Goal: Information Seeking & Learning: Learn about a topic

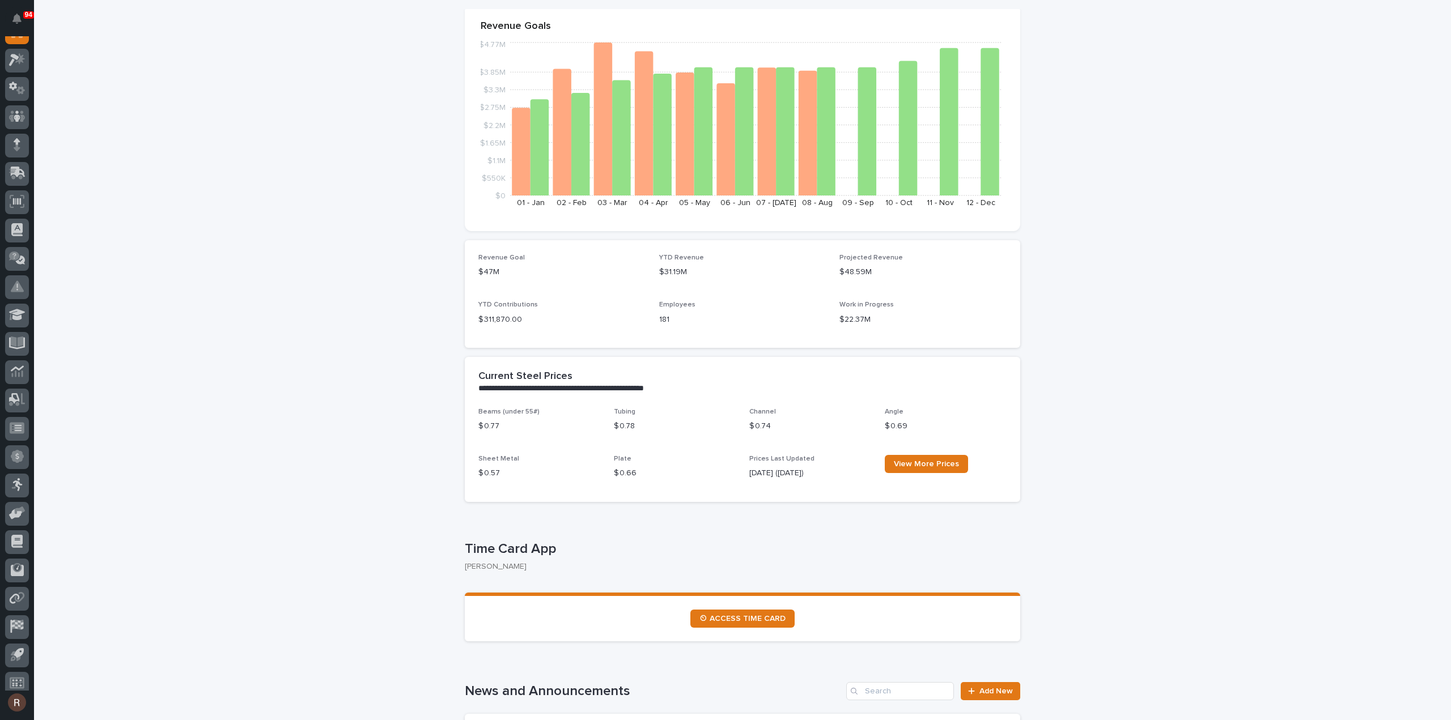
scroll to position [25, 0]
click at [22, 533] on icon at bounding box center [16, 532] width 11 height 13
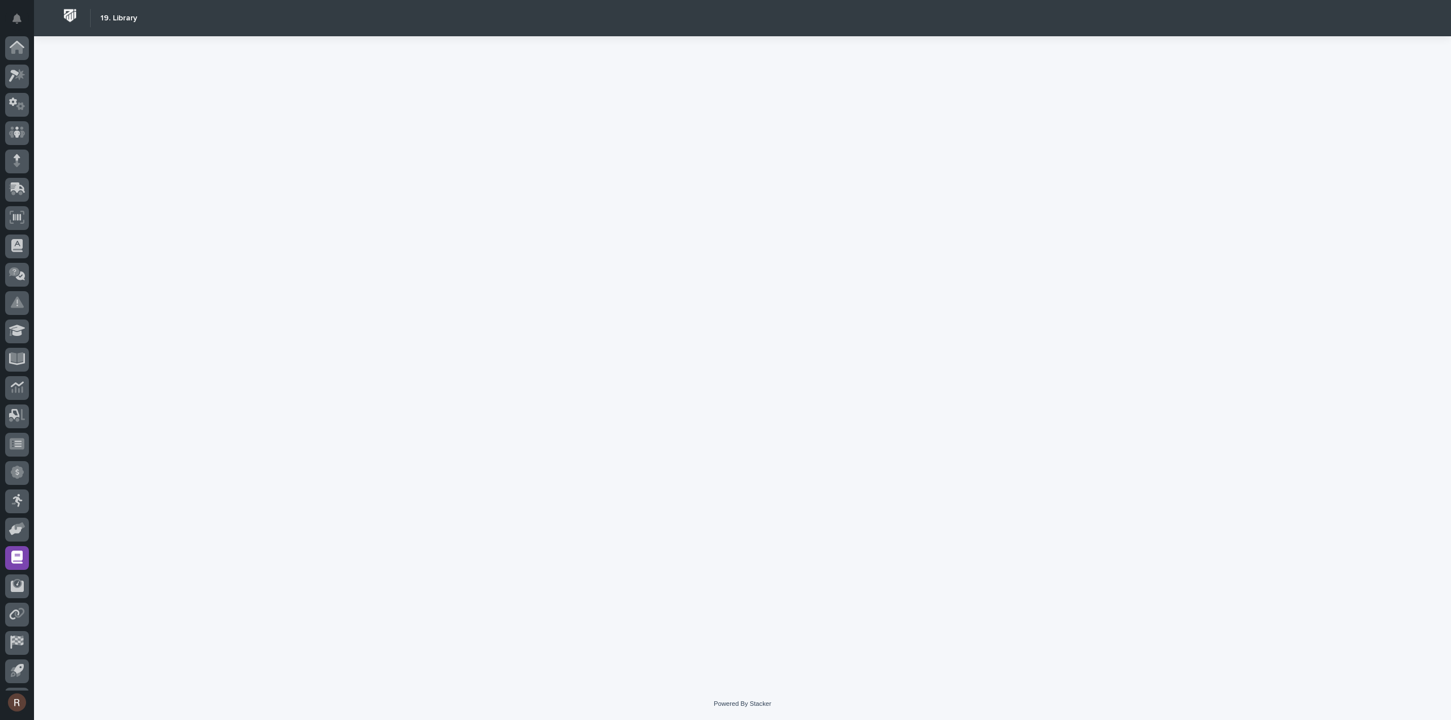
scroll to position [25, 0]
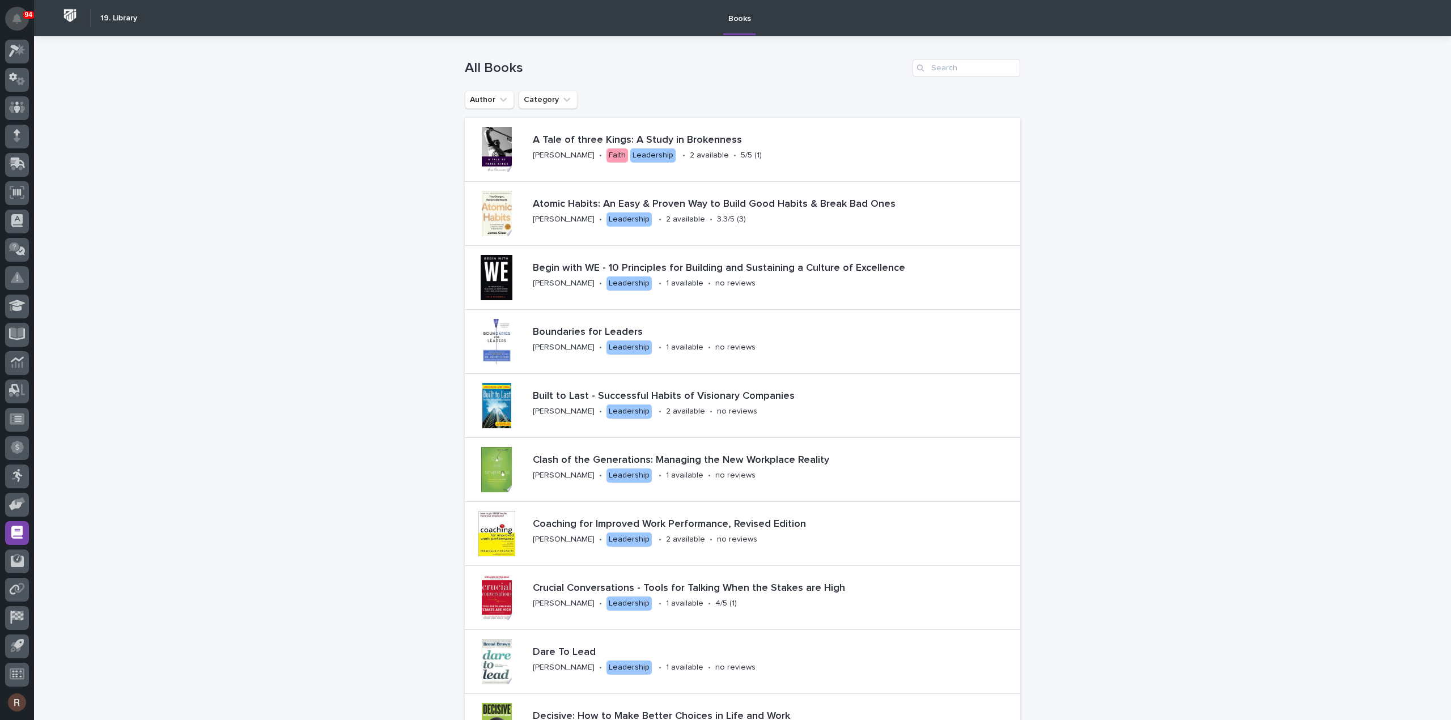
click at [24, 20] on button "Notifications" at bounding box center [17, 19] width 24 height 24
click at [17, 51] on icon at bounding box center [17, 50] width 16 height 13
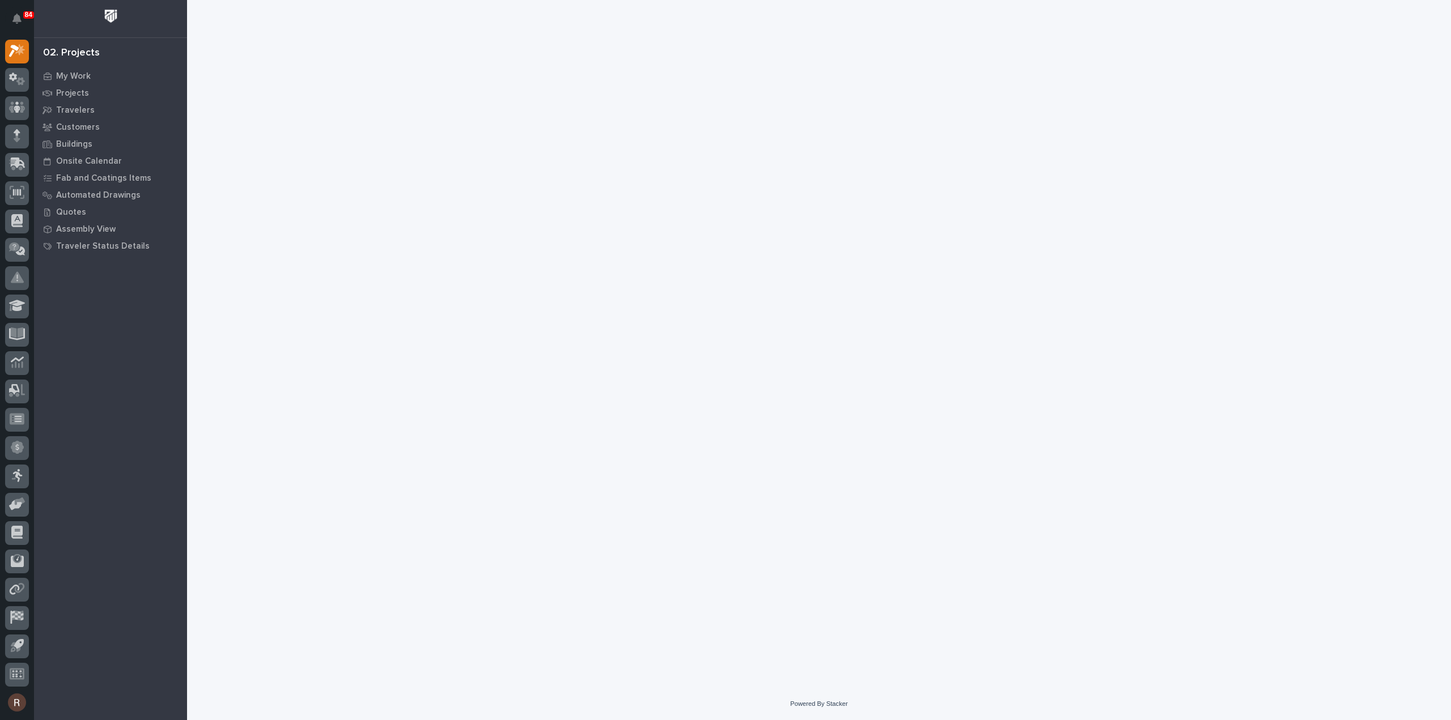
click at [117, 14] on img at bounding box center [110, 16] width 21 height 21
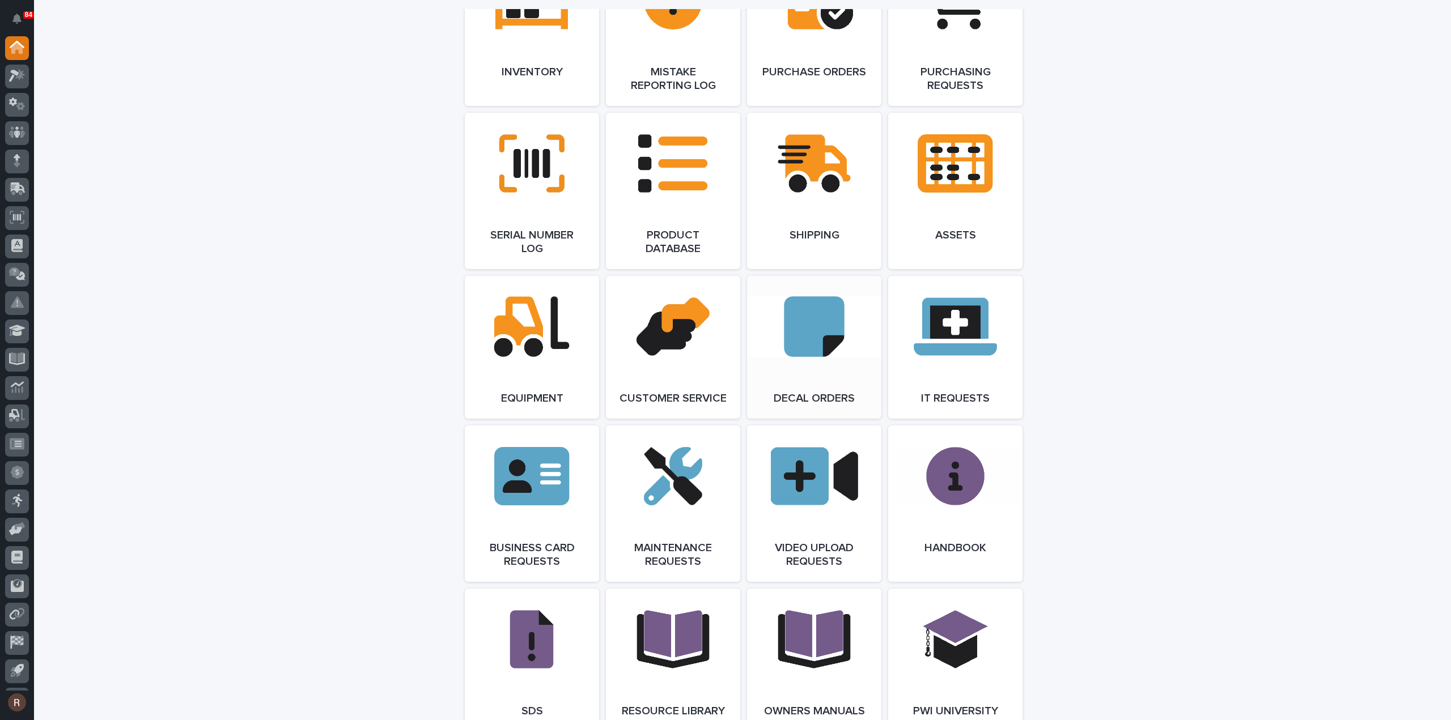
scroll to position [1530, 0]
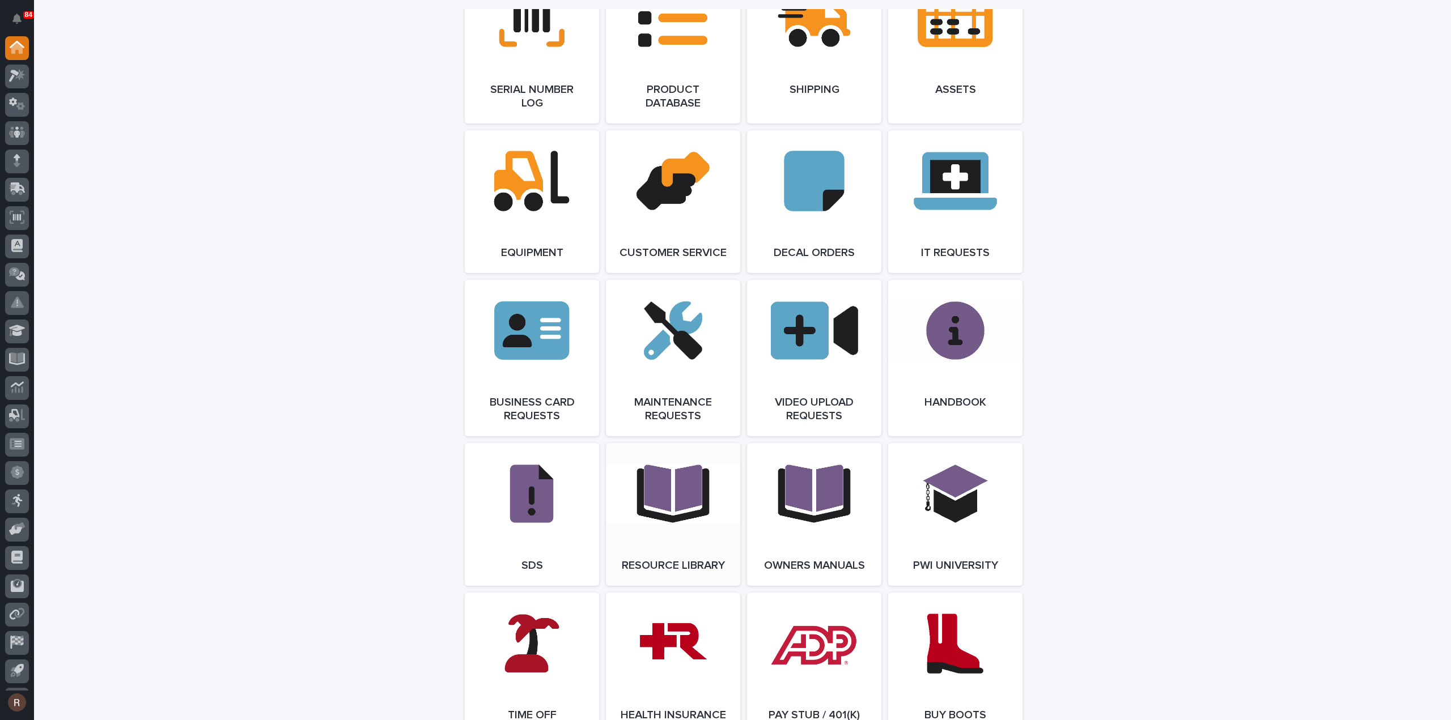
click at [652, 519] on link "Open Link" at bounding box center [673, 514] width 134 height 143
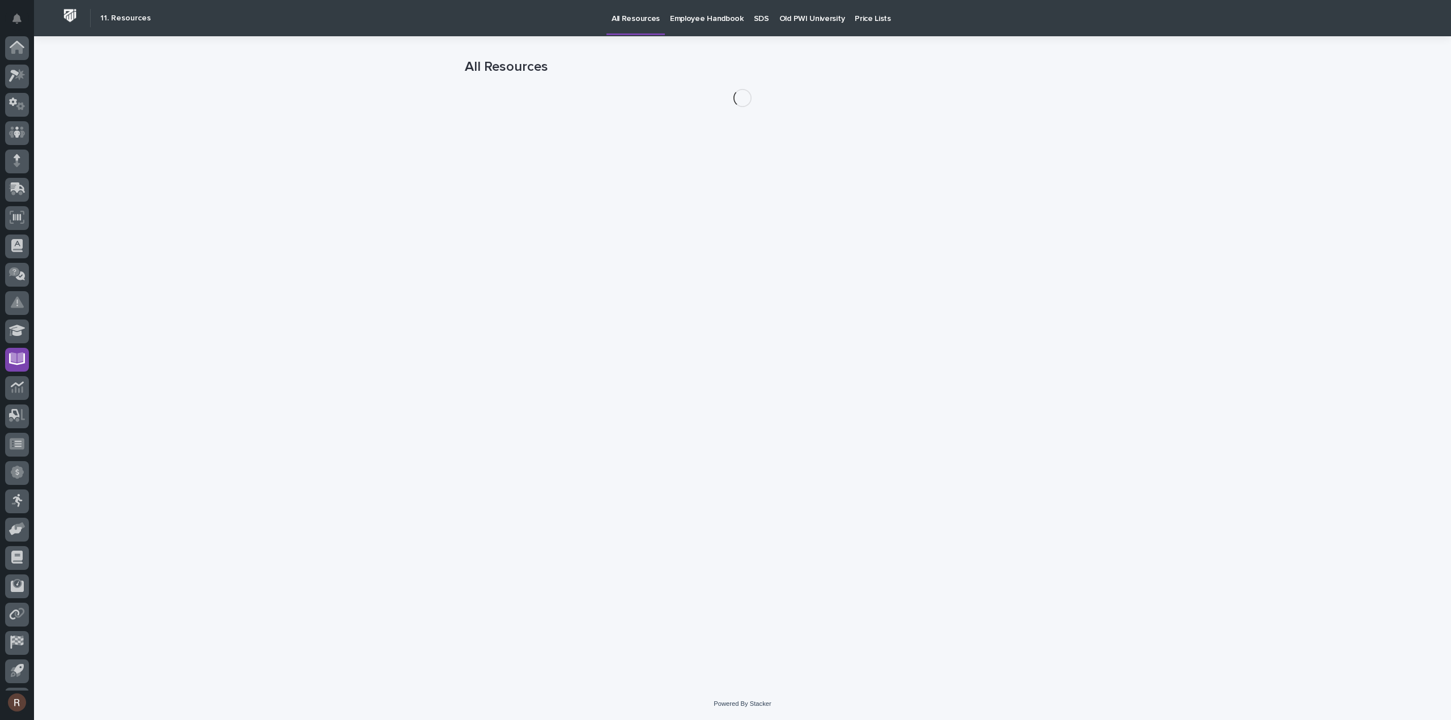
scroll to position [25, 0]
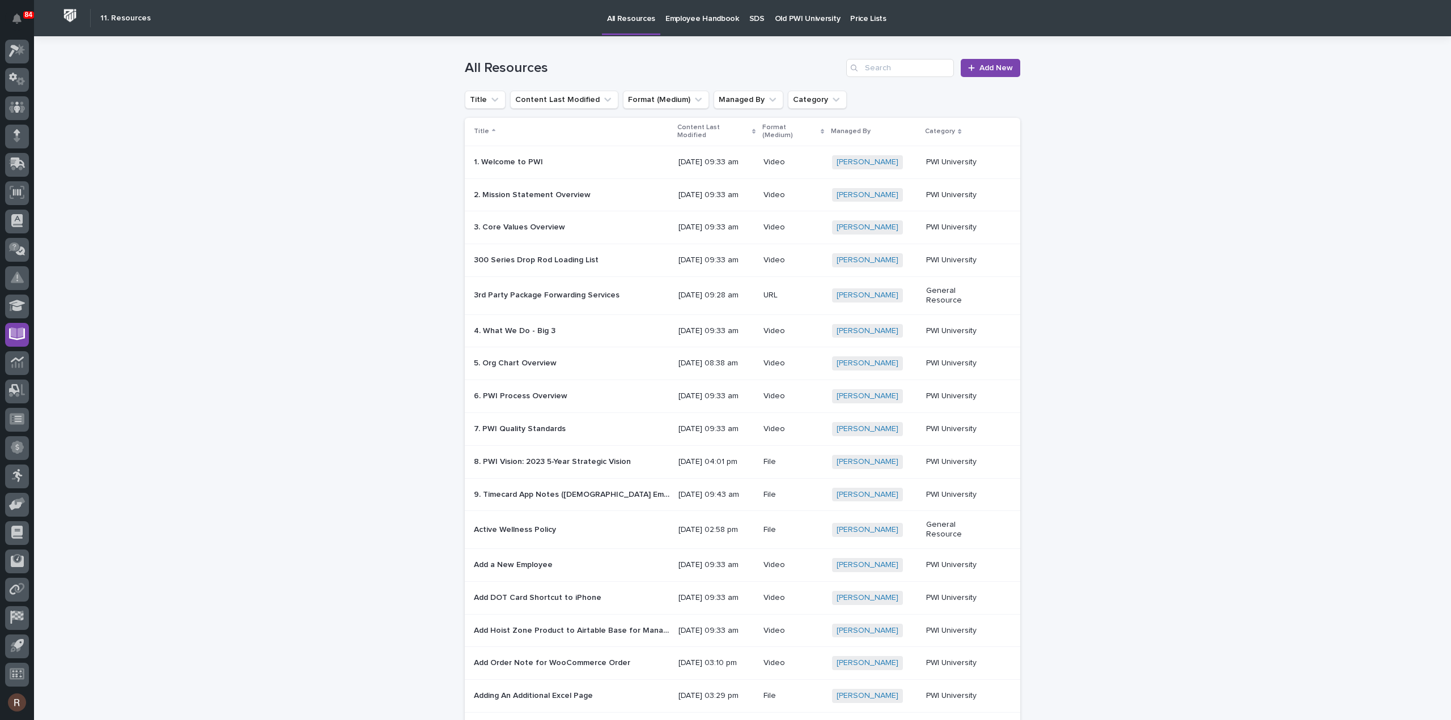
click at [553, 164] on p at bounding box center [572, 163] width 196 height 10
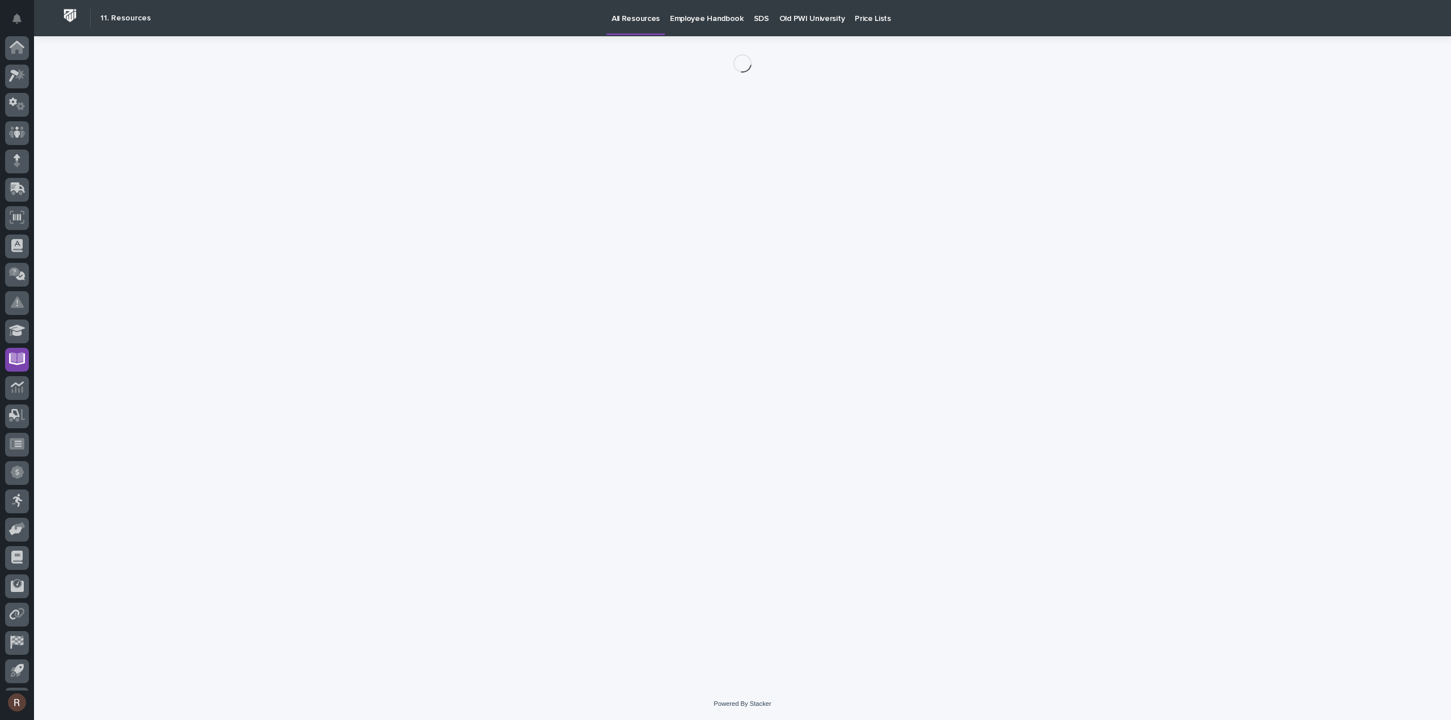
scroll to position [25, 0]
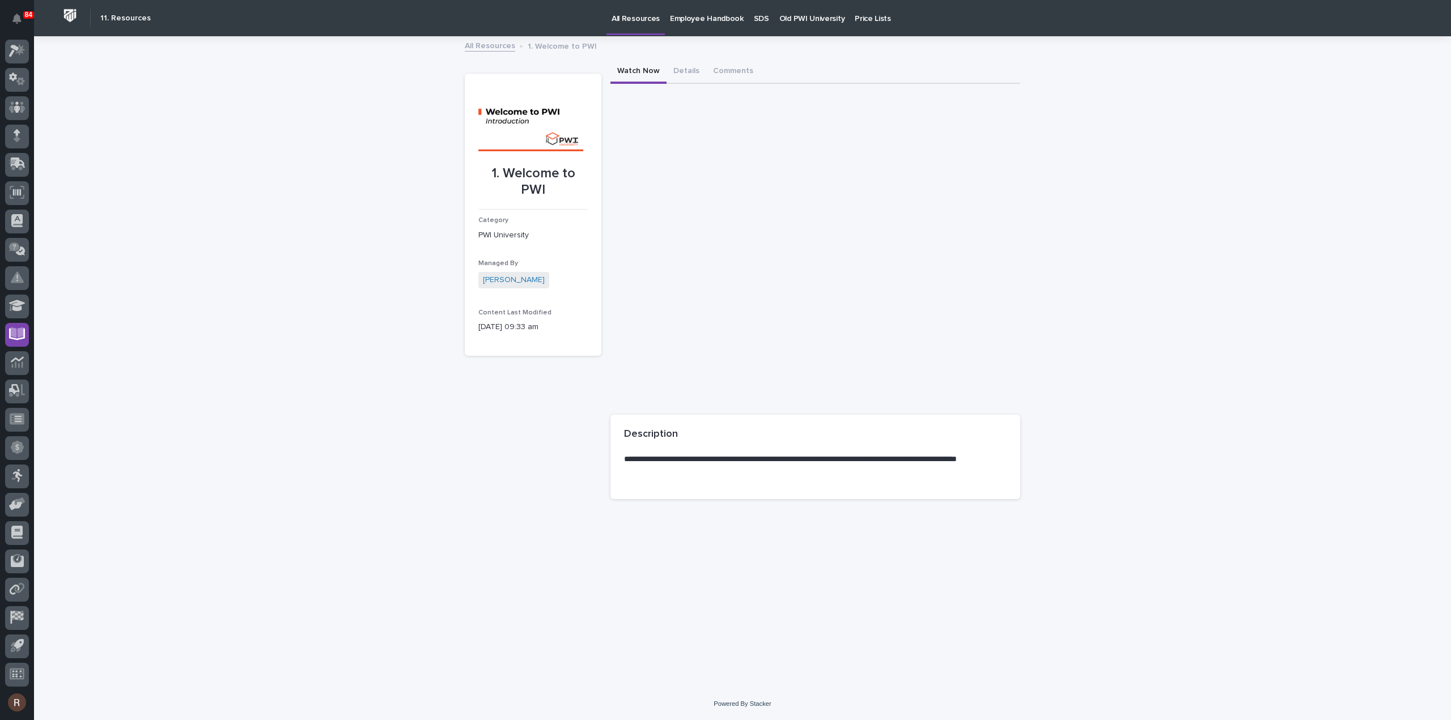
drag, startPoint x: 448, startPoint y: 35, endPoint x: 449, endPoint y: 19, distance: 15.9
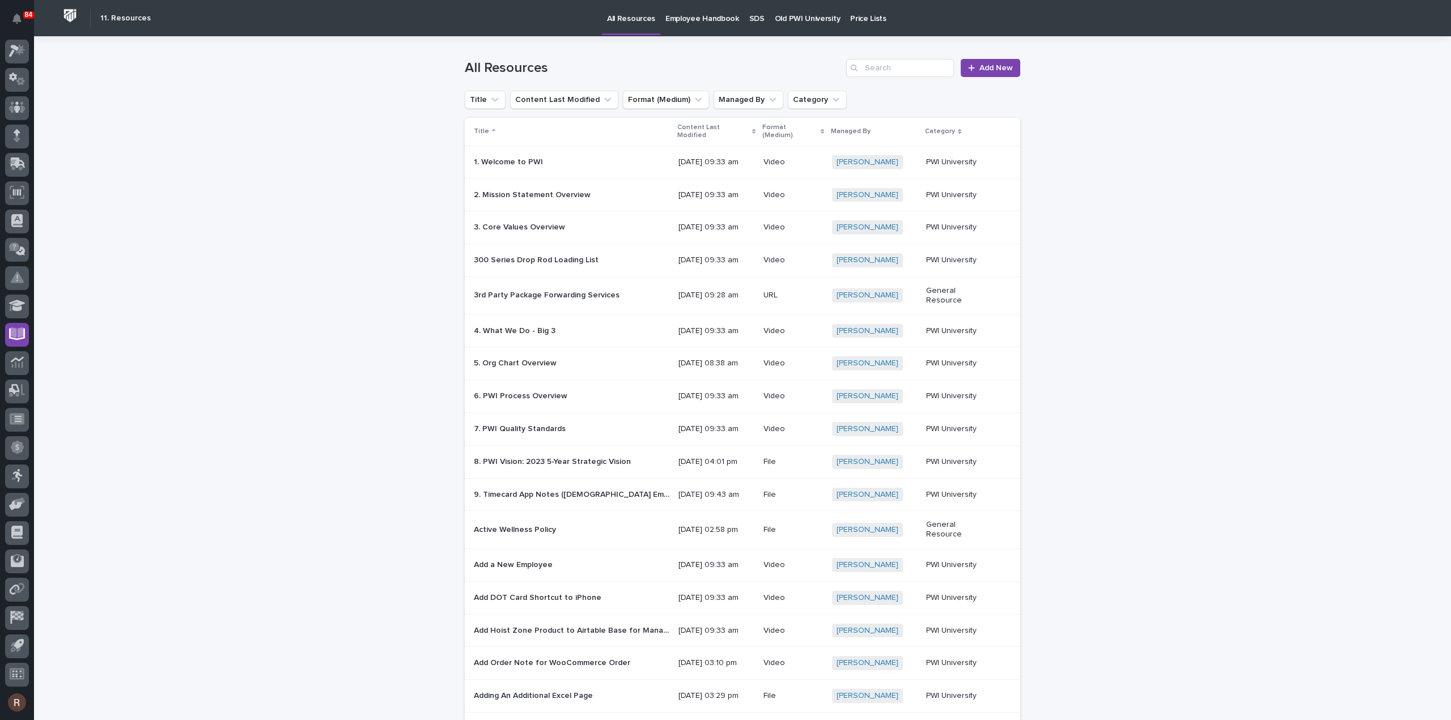
click at [672, 20] on p "Employee Handbook" at bounding box center [702, 12] width 74 height 24
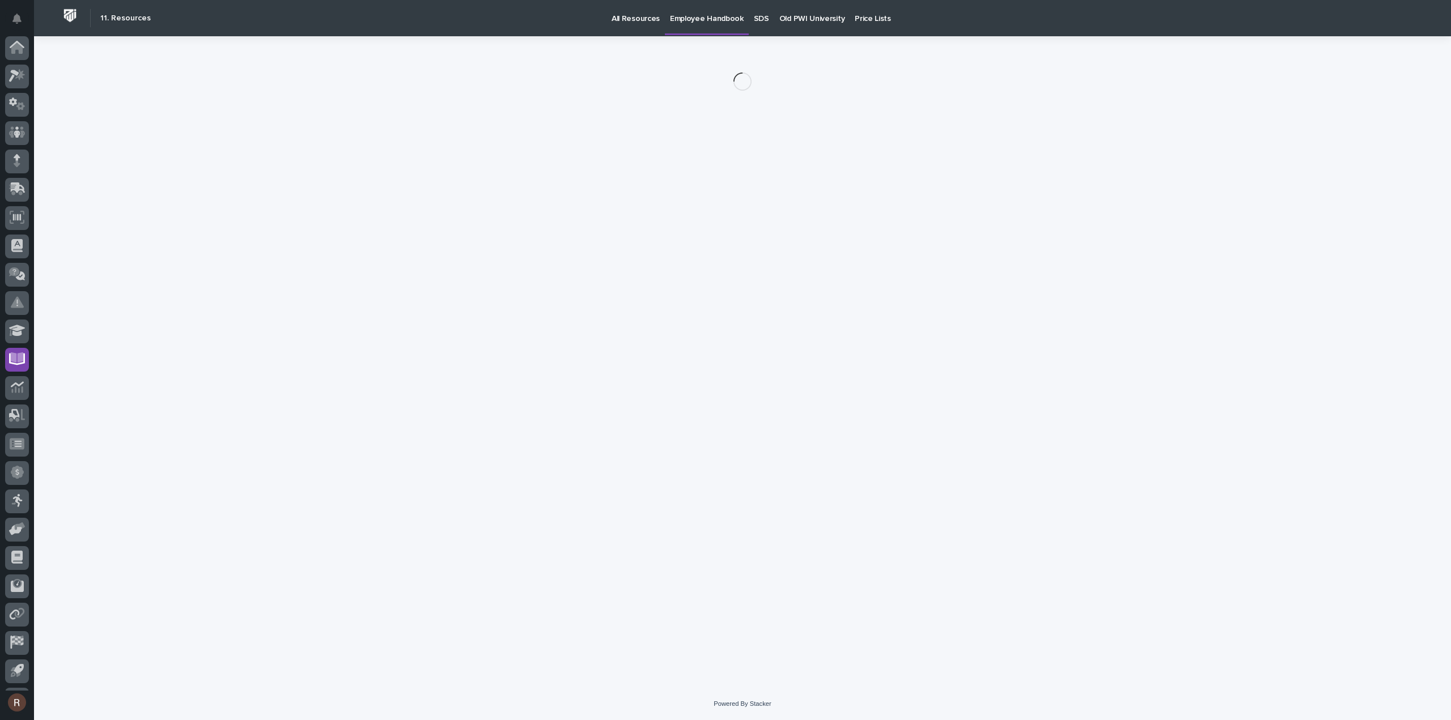
scroll to position [25, 0]
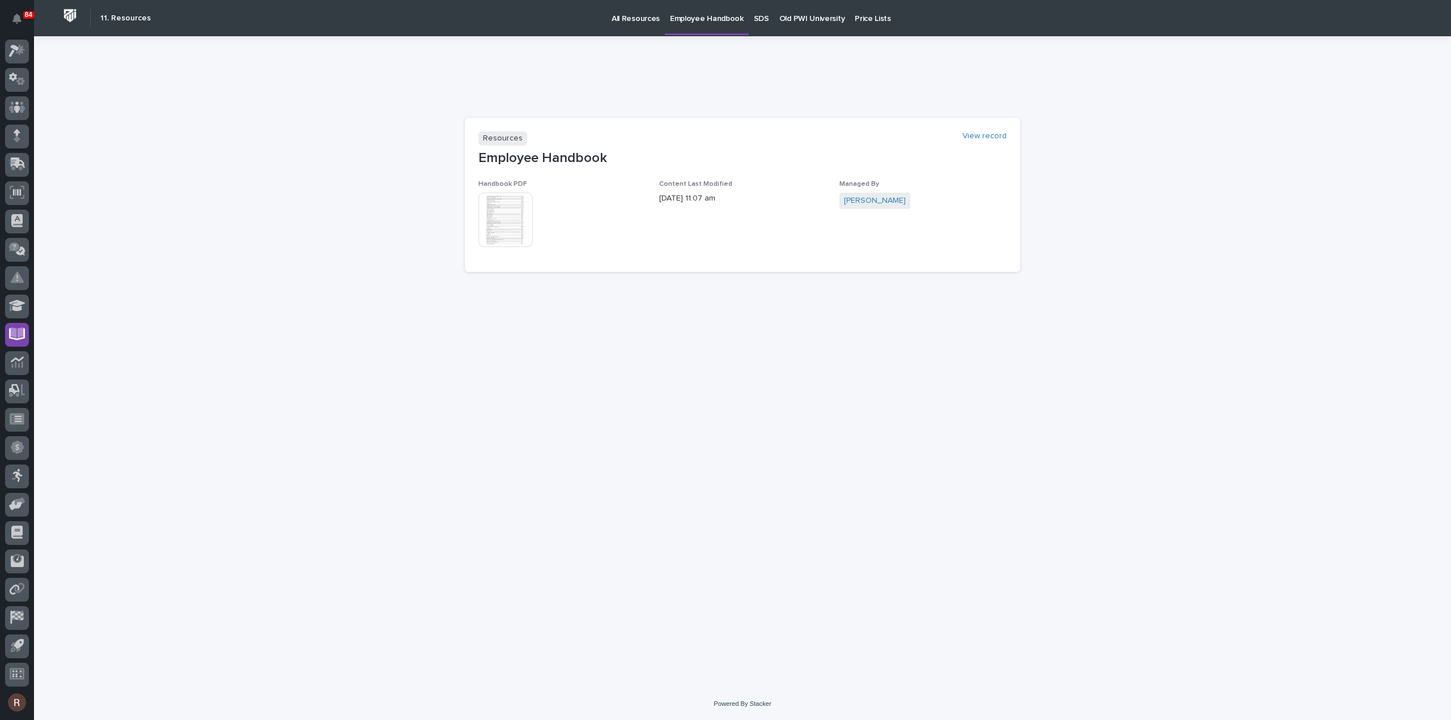
click at [504, 215] on img at bounding box center [505, 220] width 54 height 54
